Goal: Navigation & Orientation: Understand site structure

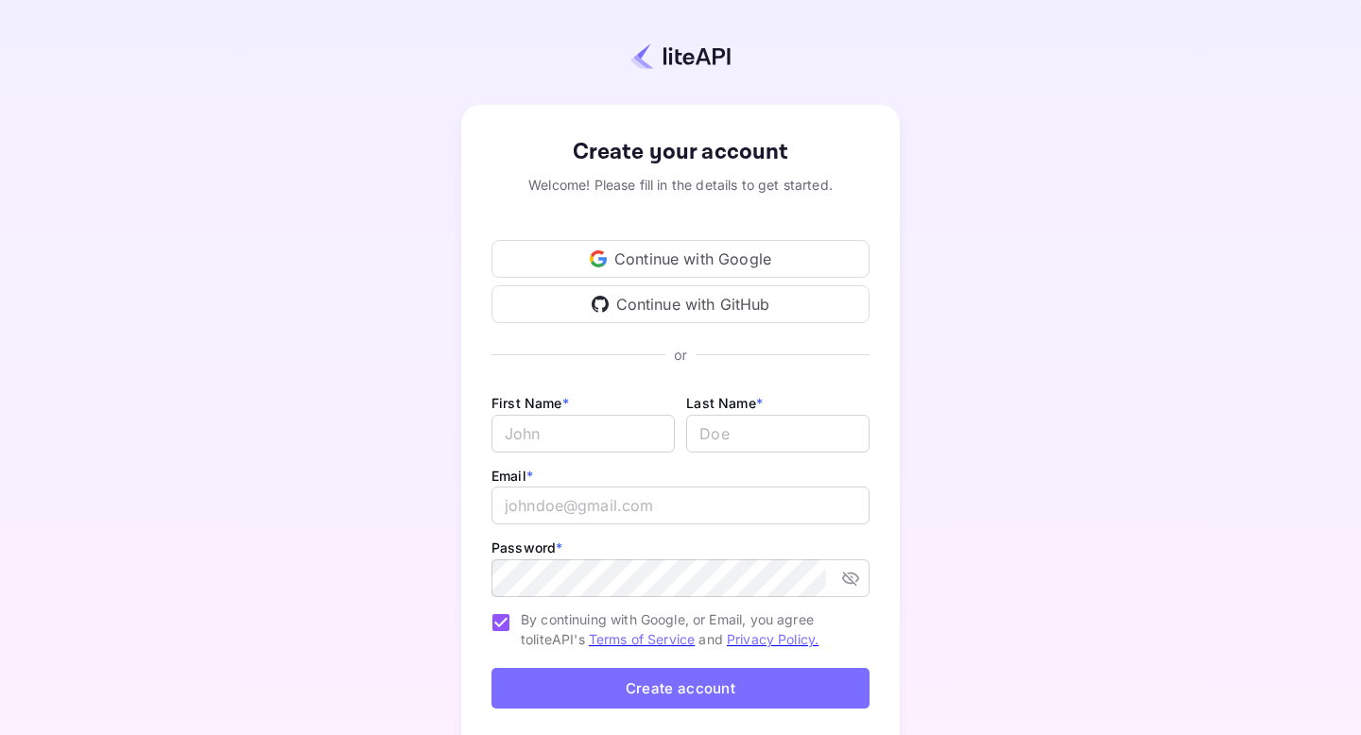
click at [775, 253] on div "Continue with Google" at bounding box center [680, 259] width 378 height 38
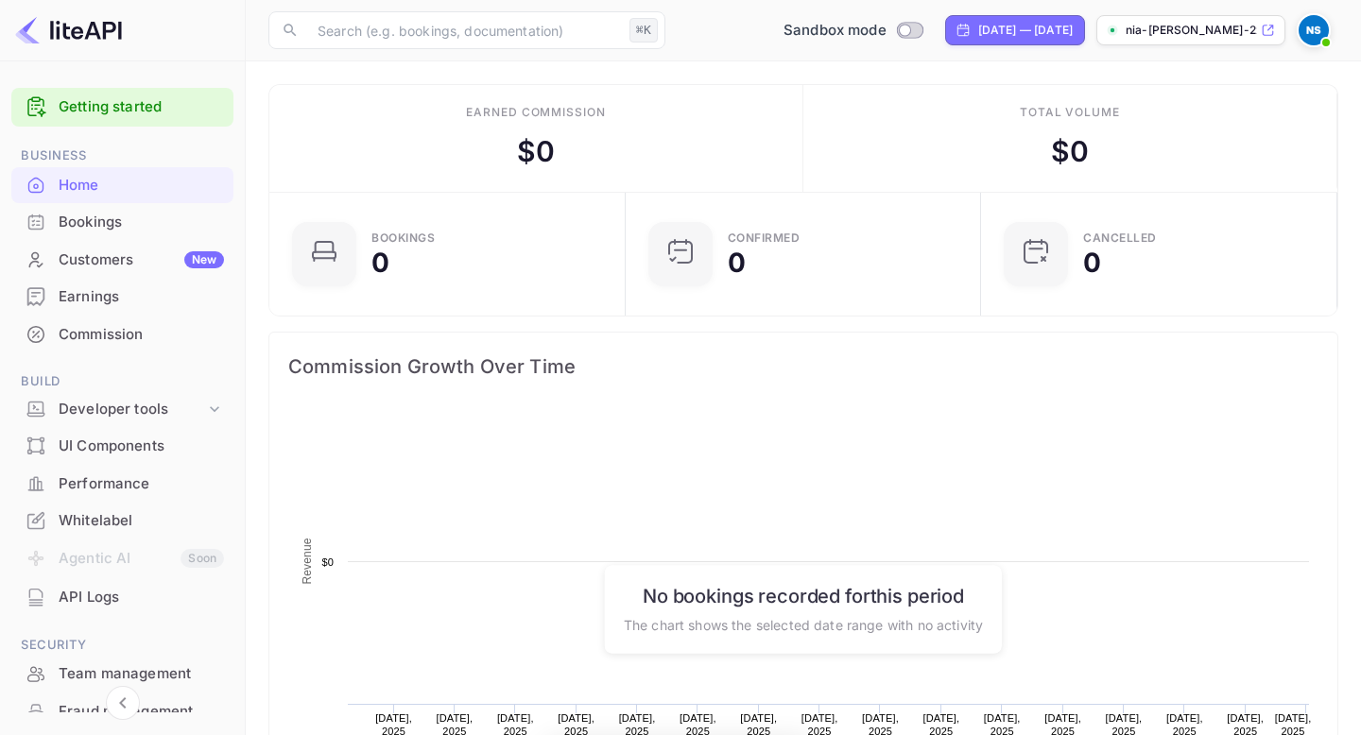
scroll to position [307, 345]
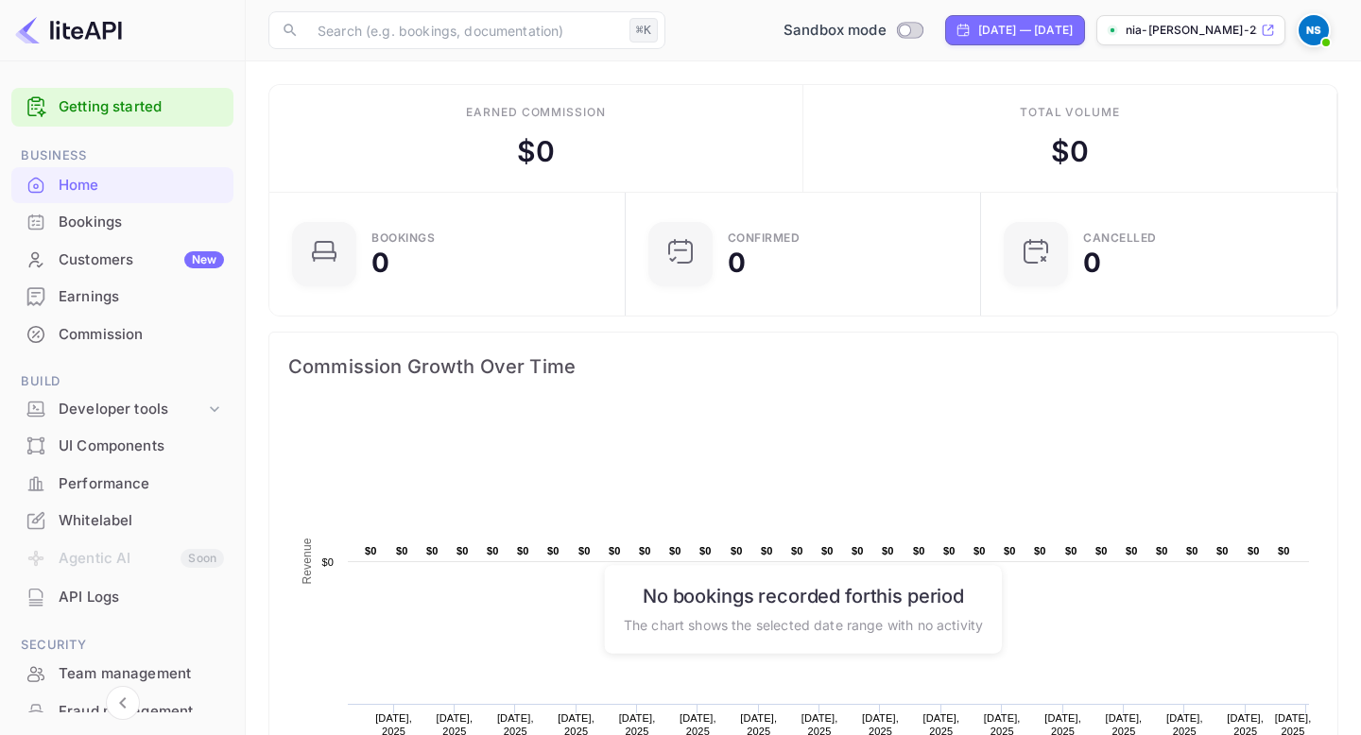
click at [86, 517] on div "Whitelabel" at bounding box center [141, 521] width 165 height 22
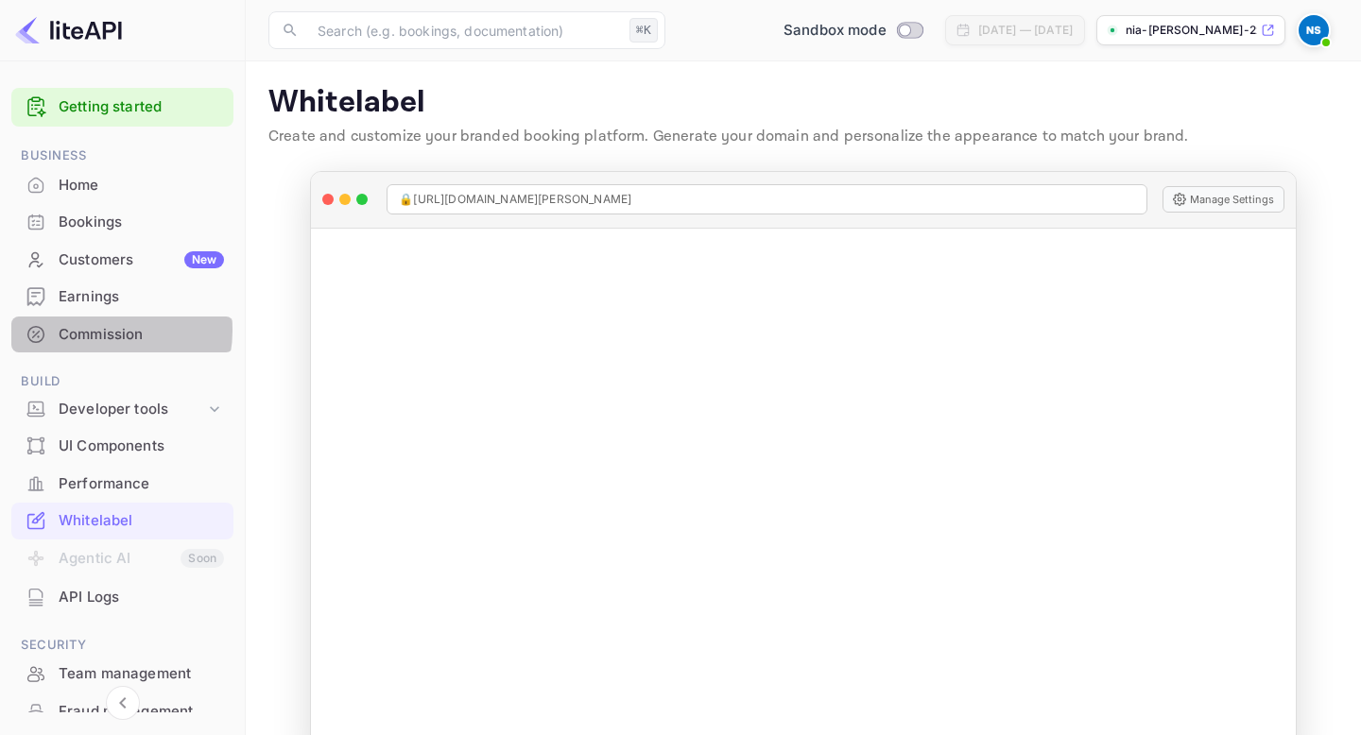
click at [103, 331] on div "Commission" at bounding box center [141, 335] width 165 height 22
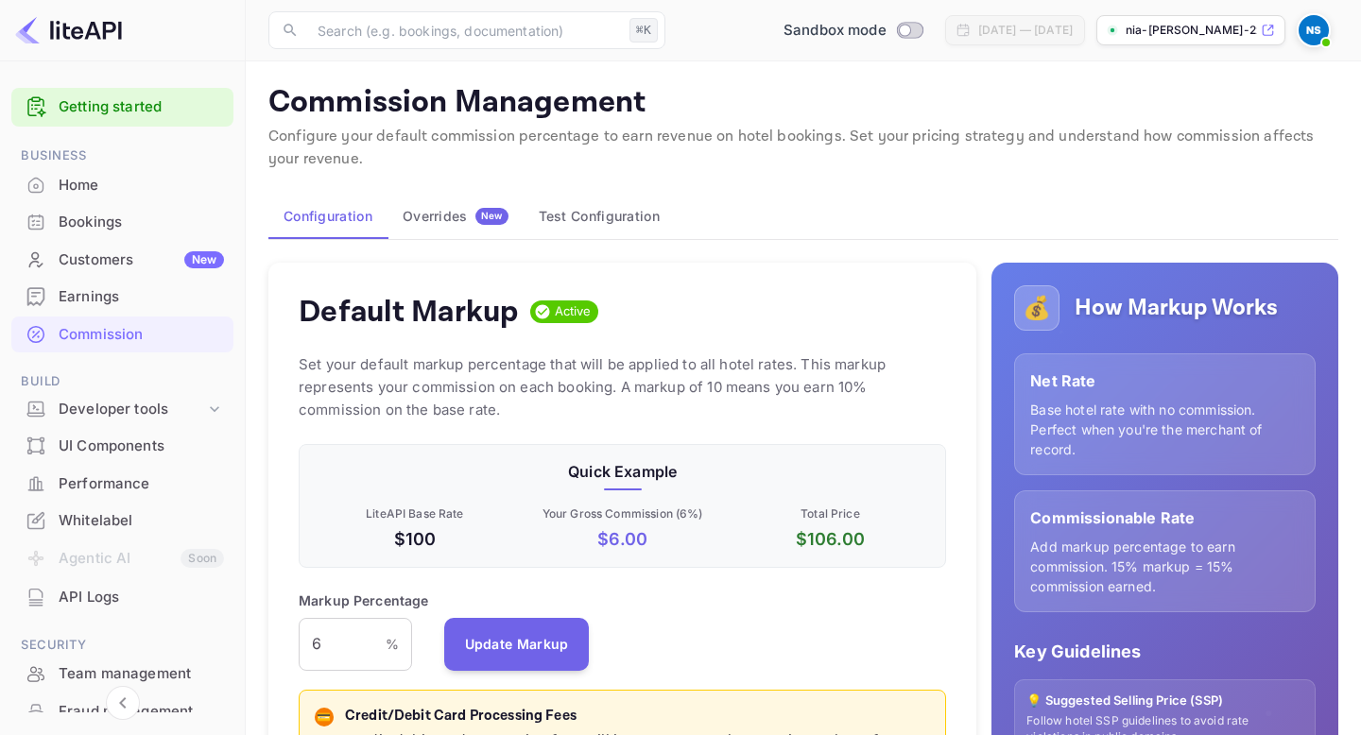
scroll to position [335, 647]
click at [98, 298] on div "Earnings" at bounding box center [141, 297] width 165 height 22
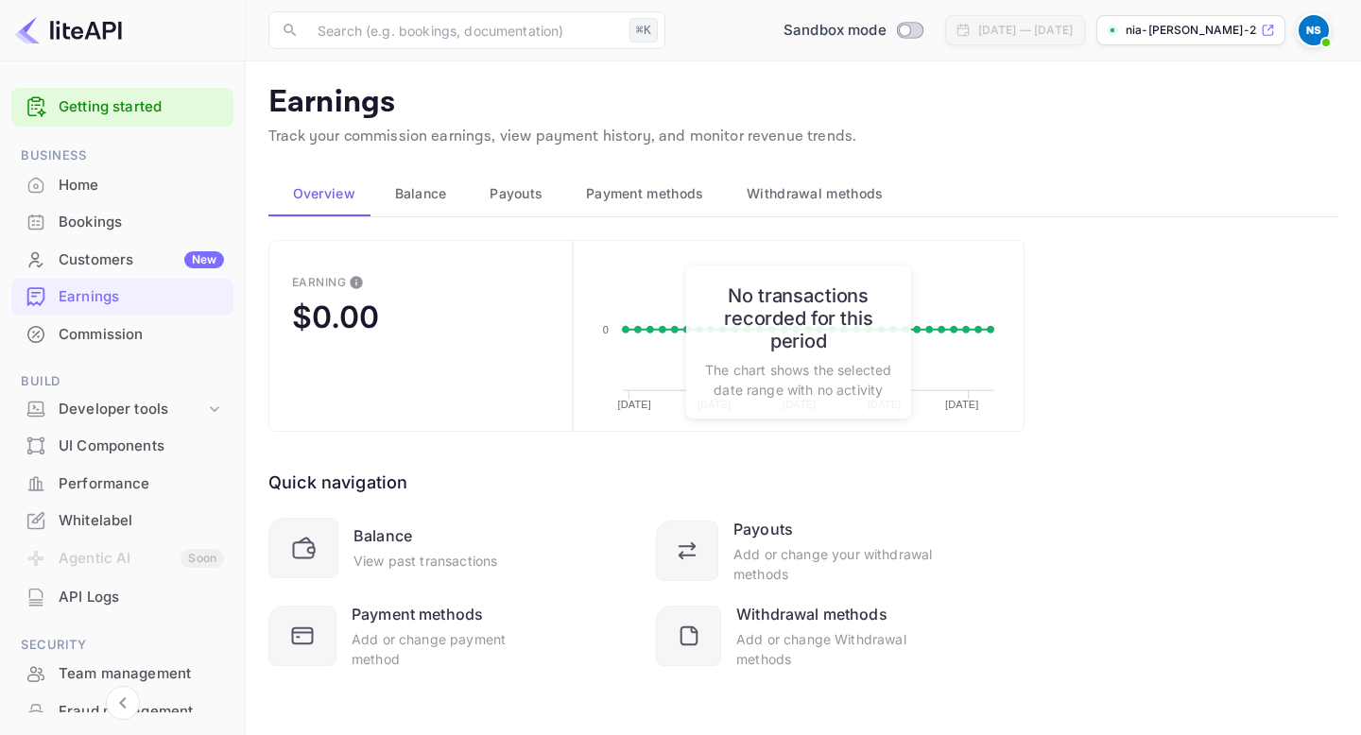
click at [77, 227] on div "Bookings" at bounding box center [141, 223] width 165 height 22
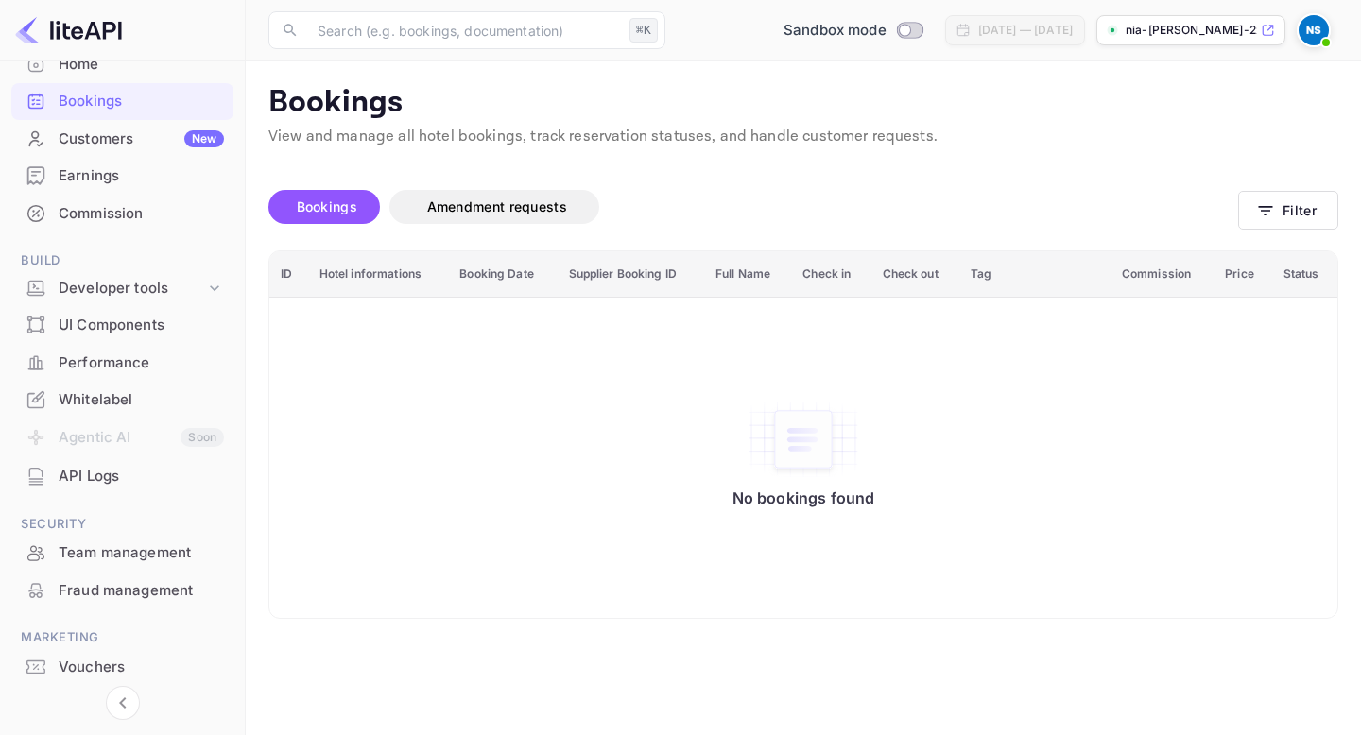
scroll to position [124, 0]
click at [77, 549] on div "Team management" at bounding box center [141, 551] width 165 height 22
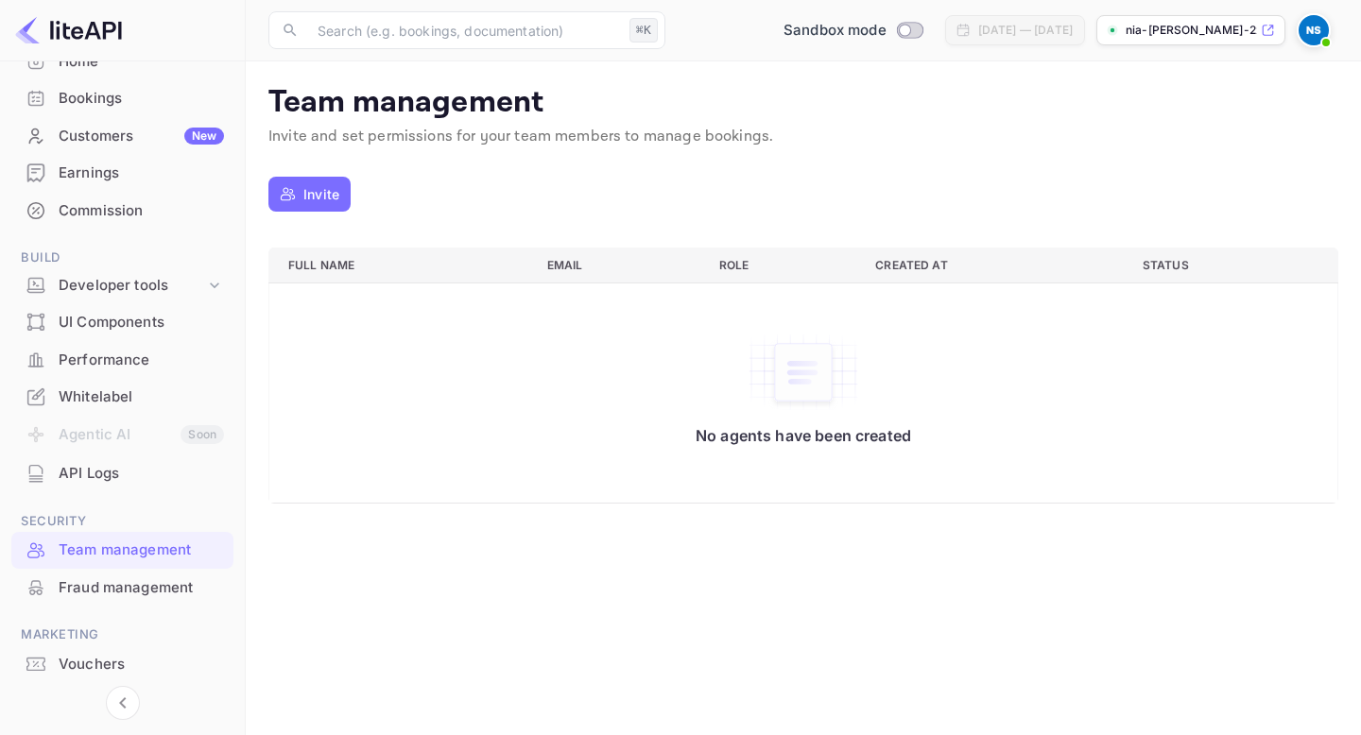
scroll to position [176, 0]
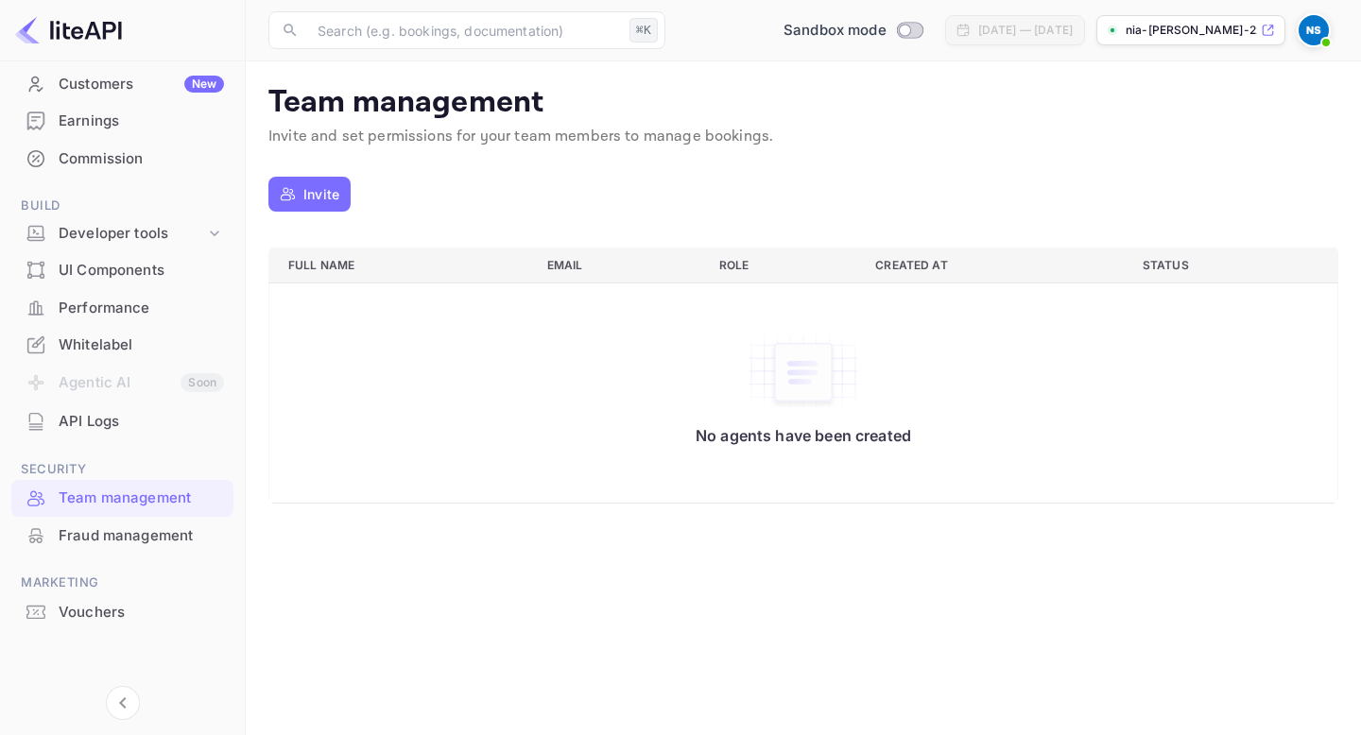
click at [79, 608] on div "Vouchers" at bounding box center [141, 613] width 165 height 22
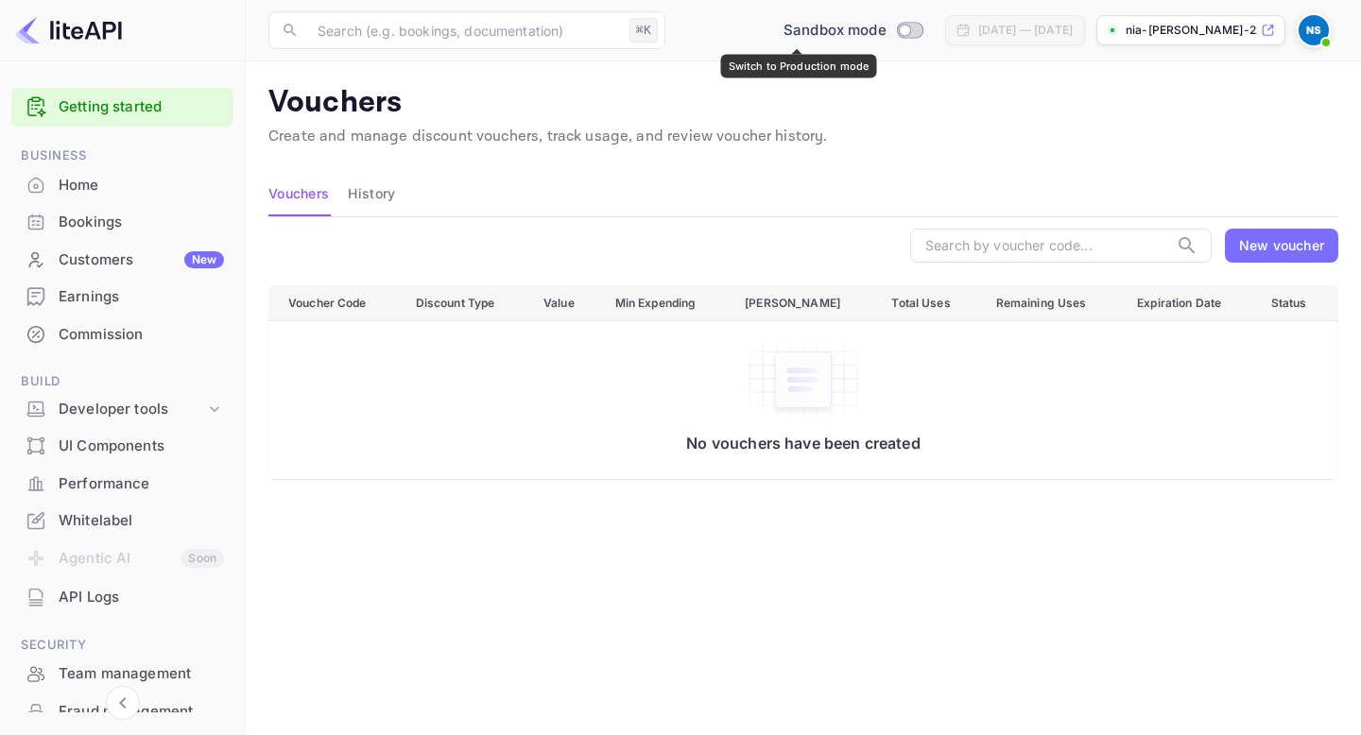
click at [896, 37] on span "Switch to Production mode" at bounding box center [909, 30] width 27 height 17
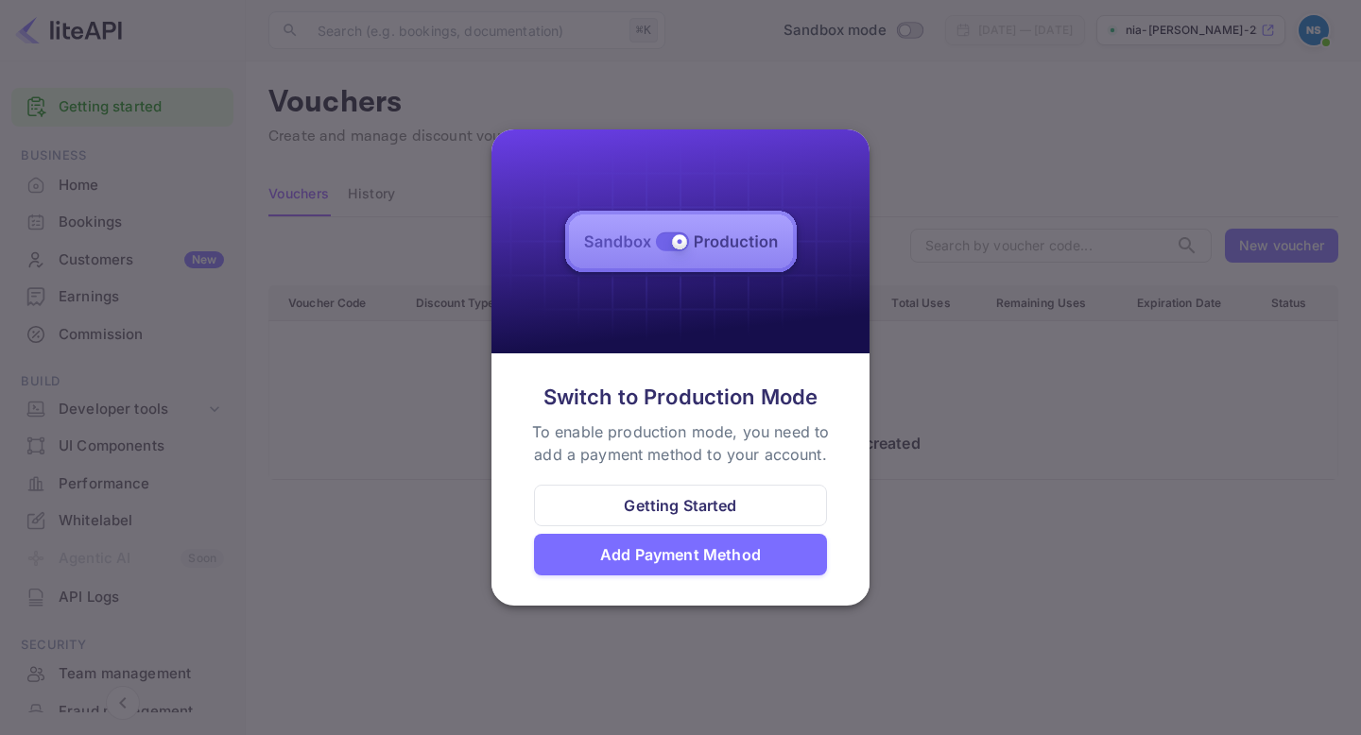
click at [998, 262] on div at bounding box center [680, 367] width 1361 height 735
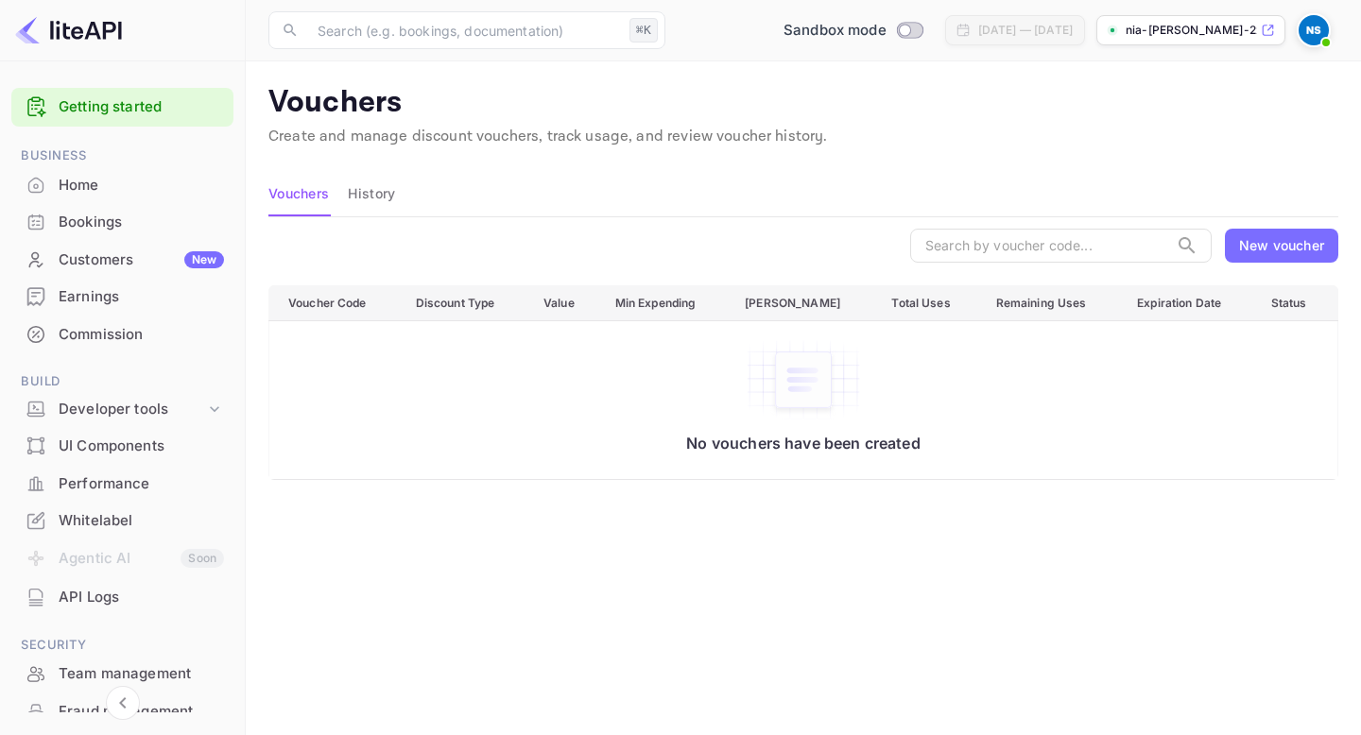
click at [1198, 33] on p "nia-[PERSON_NAME]-2z1ip.nui..." at bounding box center [1191, 30] width 131 height 17
